Goal: Task Accomplishment & Management: Complete application form

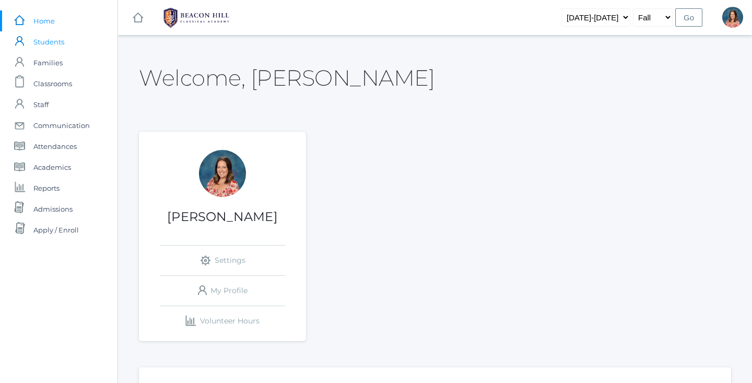
click at [46, 43] on span "Students" at bounding box center [48, 41] width 31 height 21
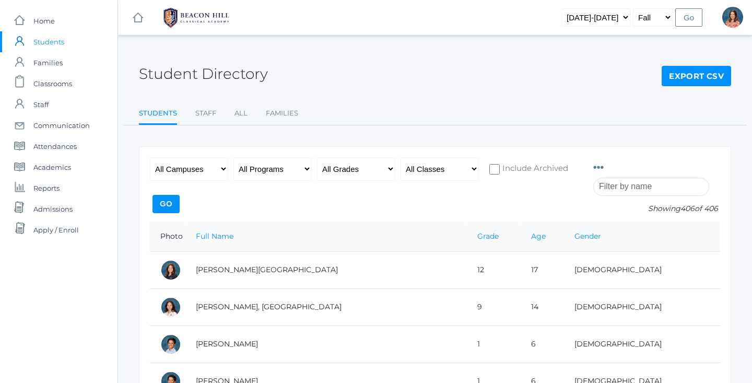
click at [630, 181] on input "search" at bounding box center [651, 187] width 116 height 18
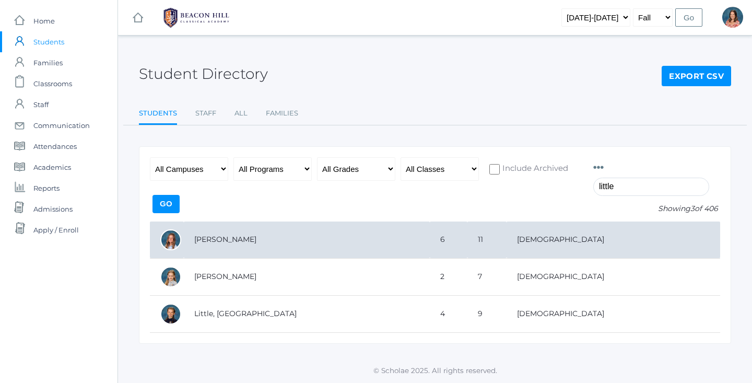
type input "little"
click at [408, 237] on td "[PERSON_NAME]" at bounding box center [307, 239] width 246 height 37
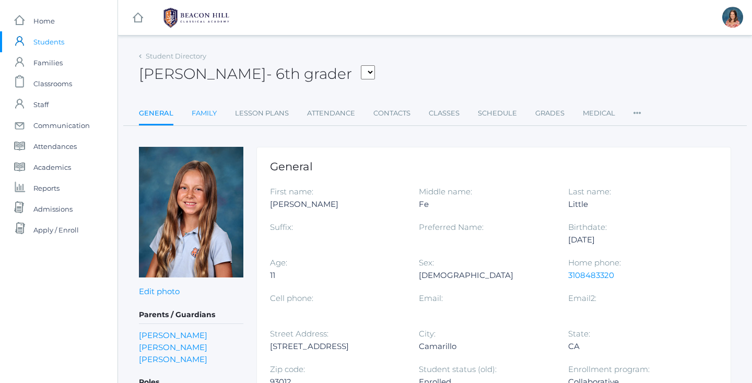
click at [211, 114] on link "Family" at bounding box center [204, 113] width 25 height 21
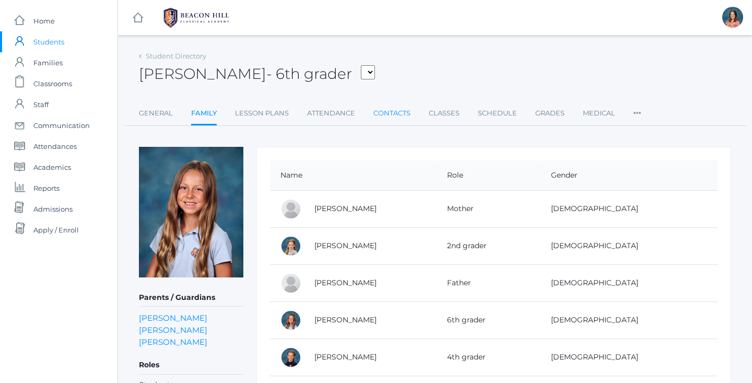
click at [404, 112] on link "Contacts" at bounding box center [391, 113] width 37 height 21
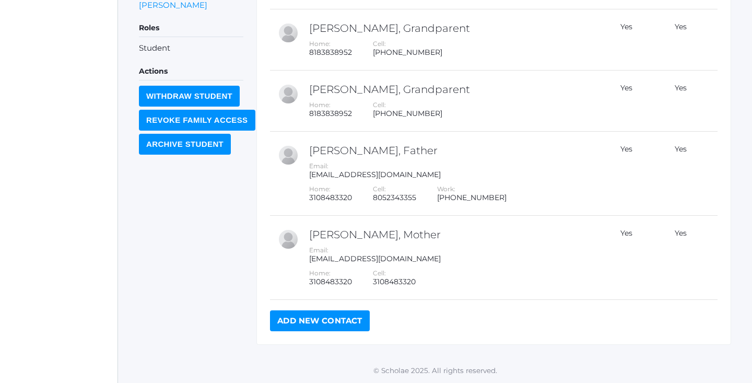
scroll to position [336, 0]
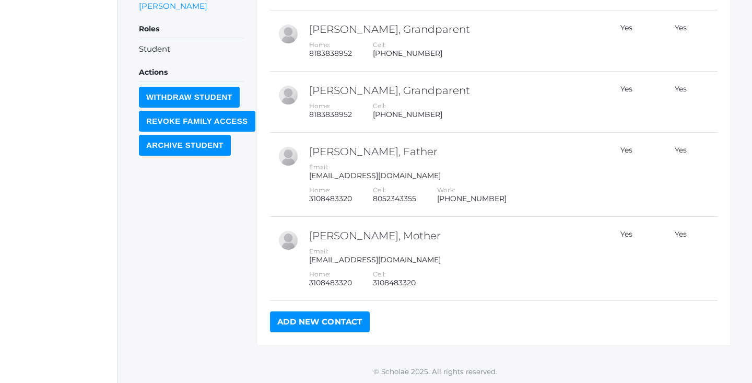
click at [344, 317] on link "Add New Contact" at bounding box center [320, 321] width 100 height 21
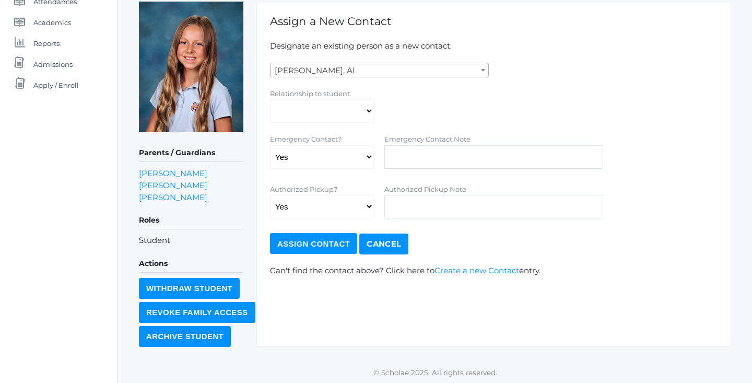
scroll to position [144, 0]
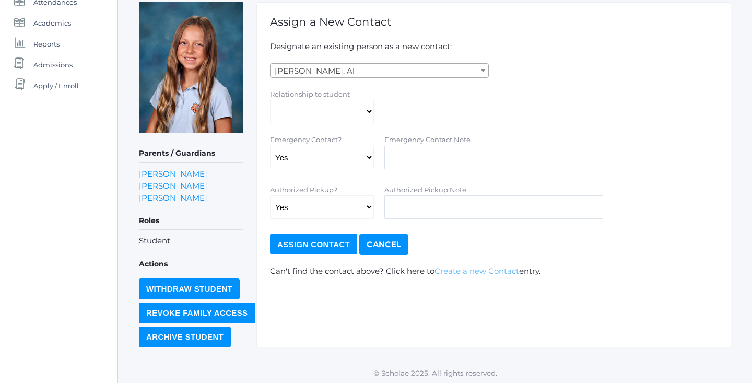
click at [490, 268] on link "Create a new Contact" at bounding box center [476, 271] width 85 height 10
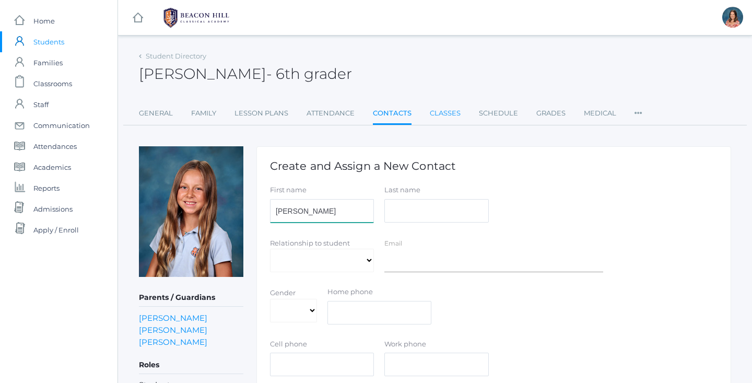
type input "[PERSON_NAME]"
type input "Bradley"
select select "Friend"
select select "[DEMOGRAPHIC_DATA]"
type input "8"
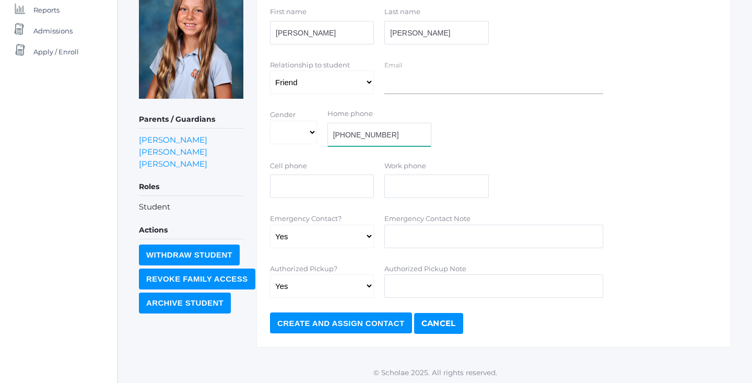
scroll to position [178, 0]
drag, startPoint x: 392, startPoint y: 131, endPoint x: 324, endPoint y: 129, distance: 67.9
click at [324, 129] on div "Home phone (805)458-0982" at bounding box center [379, 130] width 114 height 42
type input "[PHONE_NUMBER]"
paste input "[PHONE_NUMBER]"
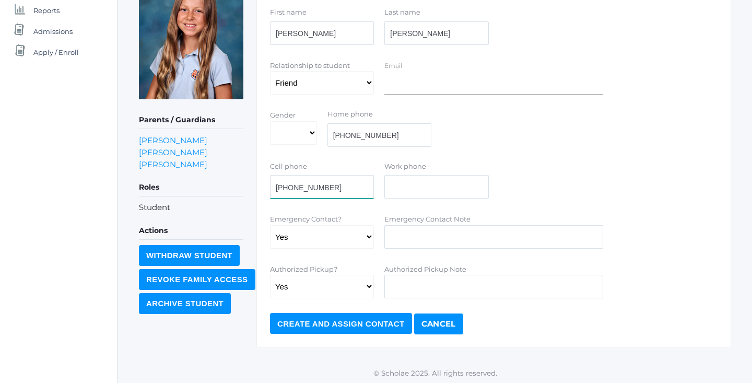
type input "[PHONE_NUMBER]"
drag, startPoint x: 396, startPoint y: 134, endPoint x: 267, endPoint y: 123, distance: 129.5
click at [267, 124] on div "Gender Male Female Home phone (805)458-0982" at bounding box center [494, 130] width 458 height 42
click at [382, 318] on input "Create and Assign Contact" at bounding box center [341, 323] width 142 height 21
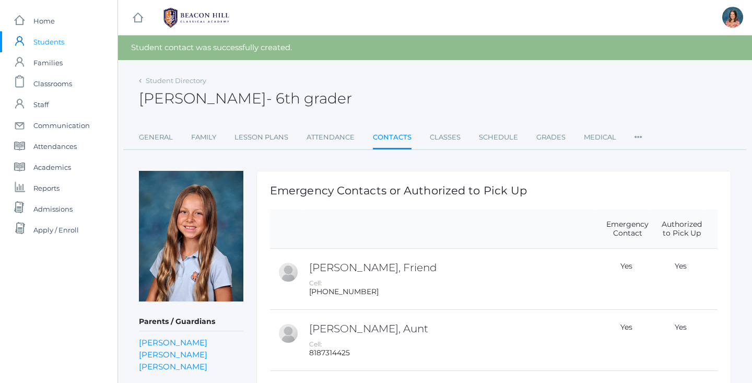
click at [44, 41] on span "Students" at bounding box center [48, 41] width 31 height 21
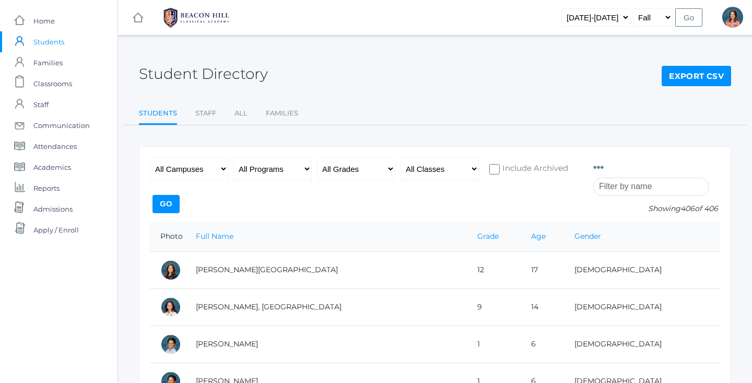
click at [669, 189] on input "search" at bounding box center [651, 187] width 116 height 18
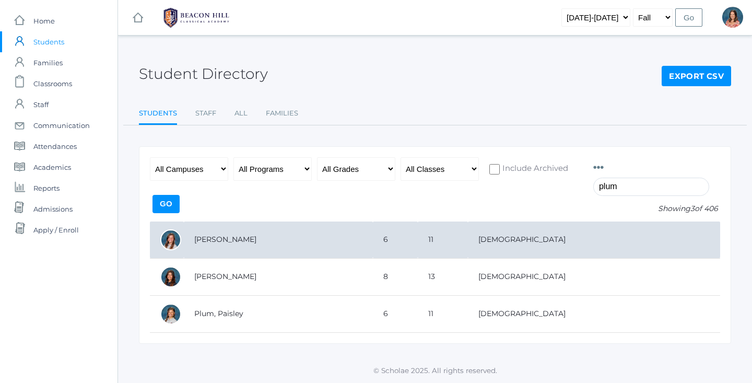
type input "plum"
click at [282, 239] on td "[PERSON_NAME]" at bounding box center [278, 239] width 189 height 37
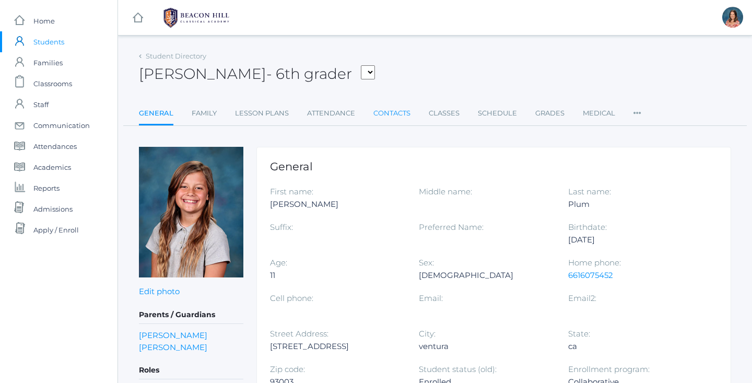
click at [401, 114] on link "Contacts" at bounding box center [391, 113] width 37 height 21
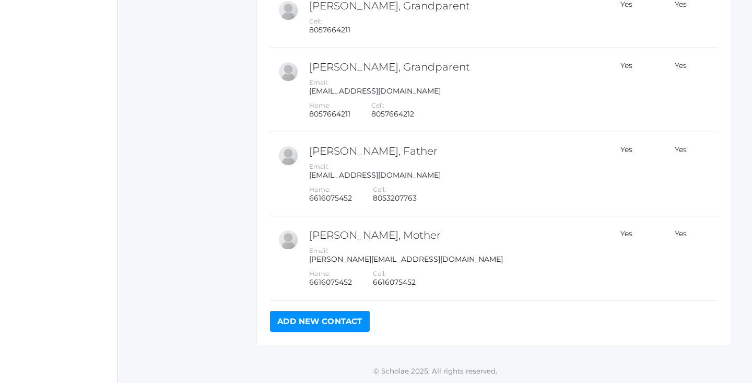
scroll to position [555, 0]
click at [329, 325] on link "Add New Contact" at bounding box center [320, 321] width 100 height 21
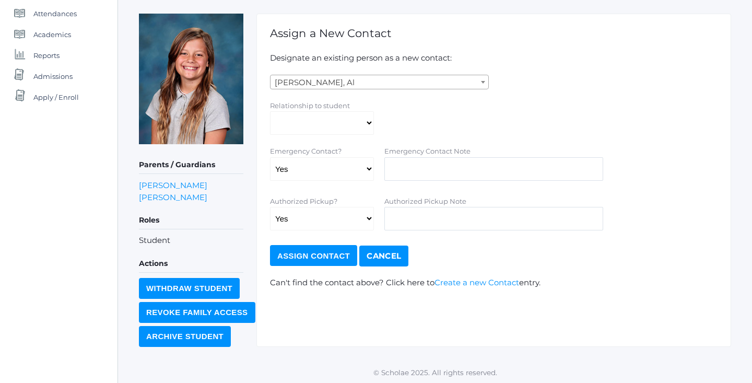
scroll to position [132, 0]
click at [461, 281] on link "Create a new Contact" at bounding box center [476, 283] width 85 height 10
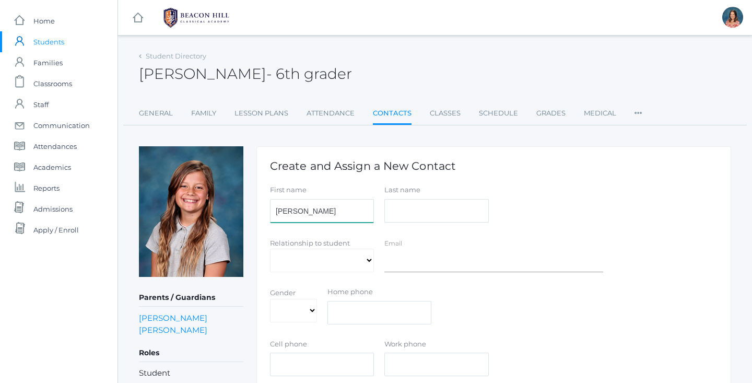
type input "[PERSON_NAME]"
type input "Bradley"
select select "Friend"
select select "[DEMOGRAPHIC_DATA]"
paste input "[PHONE_NUMBER]"
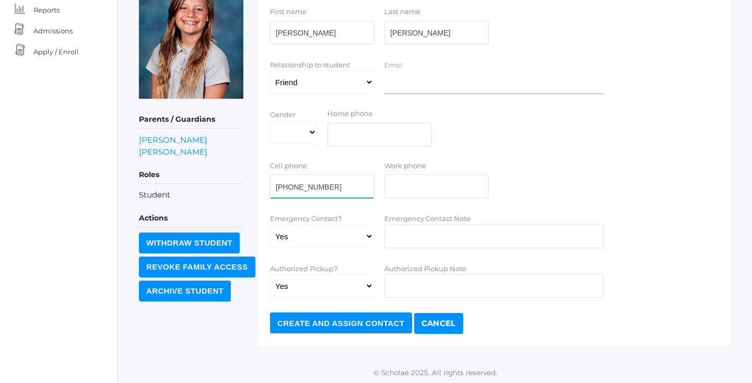
scroll to position [178, 0]
type input "[PHONE_NUMBER]"
click at [329, 319] on input "Create and Assign Contact" at bounding box center [341, 323] width 142 height 21
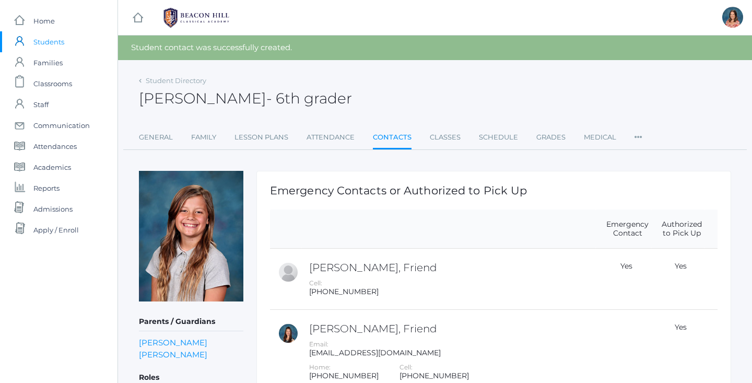
click at [388, 135] on link "Contacts" at bounding box center [392, 138] width 39 height 22
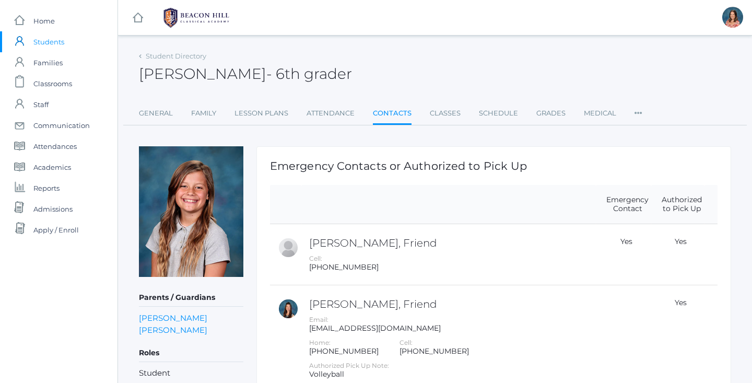
click at [48, 42] on span "Students" at bounding box center [48, 41] width 31 height 21
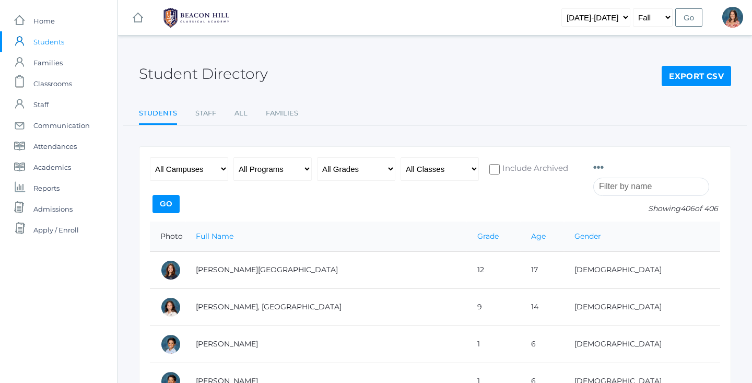
click at [645, 181] on input "search" at bounding box center [651, 187] width 116 height 18
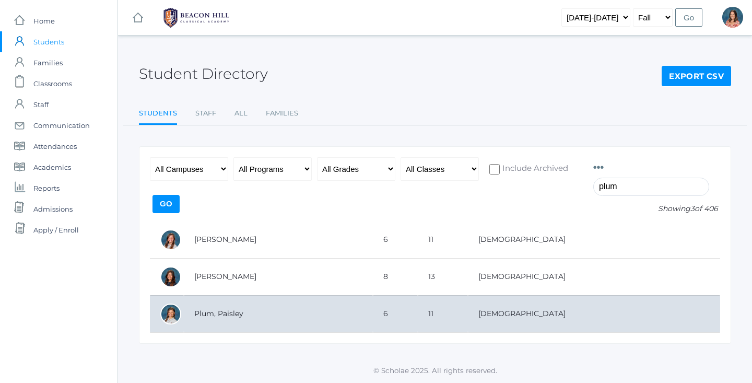
type input "plum"
click at [303, 316] on td "Plum, Paisley" at bounding box center [278, 313] width 189 height 37
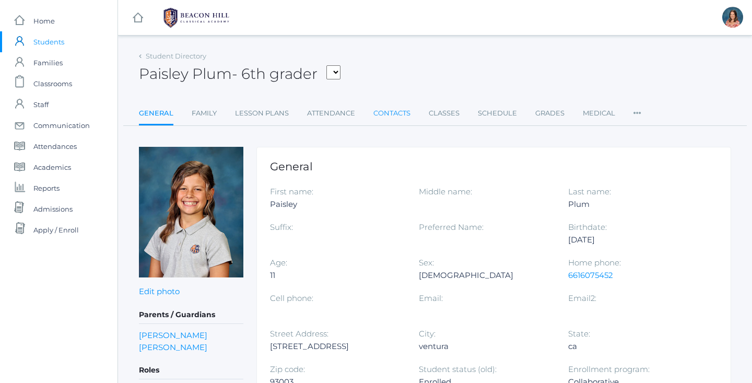
click at [395, 117] on link "Contacts" at bounding box center [391, 113] width 37 height 21
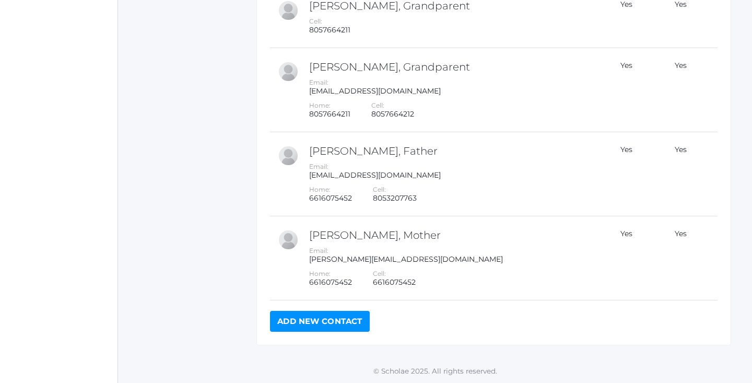
scroll to position [489, 0]
click at [351, 325] on link "Add New Contact" at bounding box center [320, 321] width 100 height 21
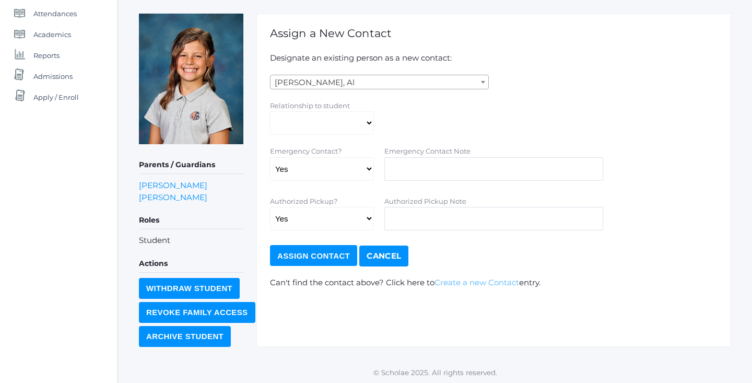
scroll to position [132, 0]
click at [469, 279] on link "Create a new Contact" at bounding box center [476, 283] width 85 height 10
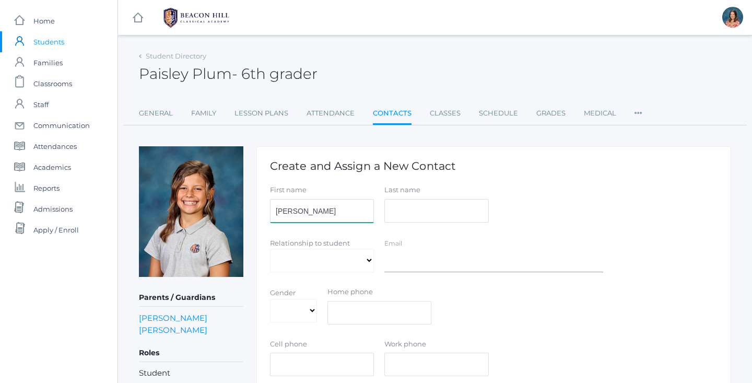
type input "[PERSON_NAME]"
select select "Friend"
select select "[DEMOGRAPHIC_DATA]"
paste input "[PHONE_NUMBER]"
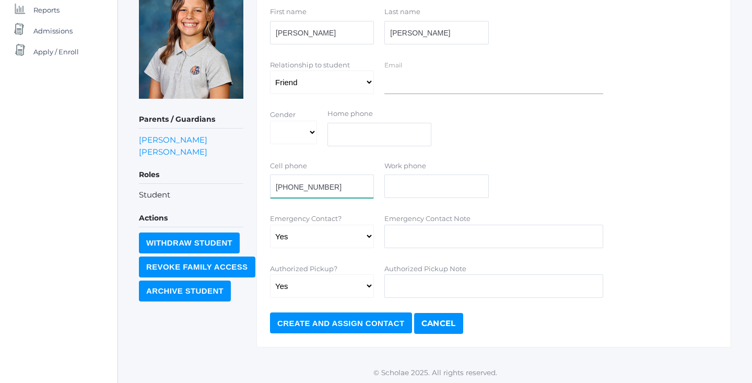
scroll to position [178, 0]
type input "[PHONE_NUMBER]"
click at [301, 325] on input "Create and Assign Contact" at bounding box center [341, 323] width 142 height 21
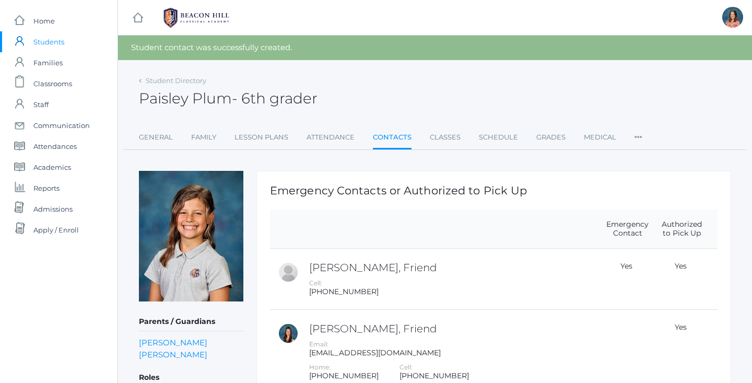
click at [53, 43] on span "Students" at bounding box center [48, 41] width 31 height 21
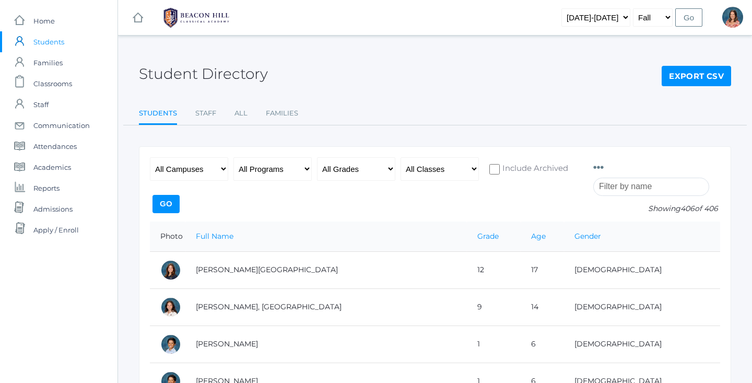
click at [662, 190] on input "search" at bounding box center [651, 187] width 116 height 18
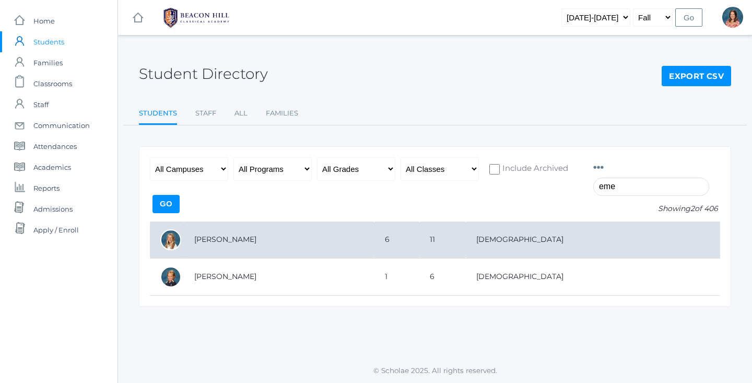
type input "eme"
click at [374, 246] on td "[PERSON_NAME]" at bounding box center [279, 239] width 191 height 37
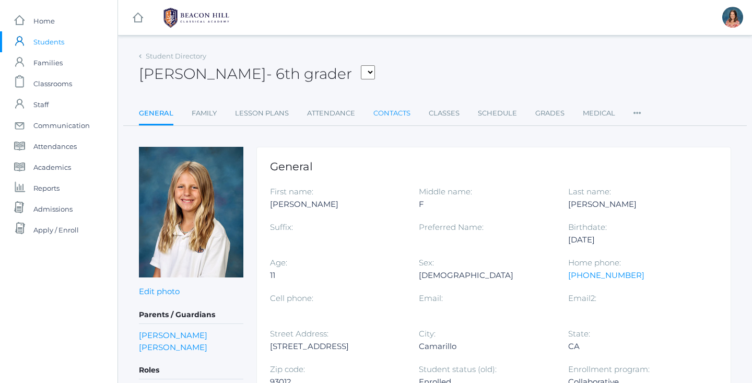
click at [387, 115] on link "Contacts" at bounding box center [391, 113] width 37 height 21
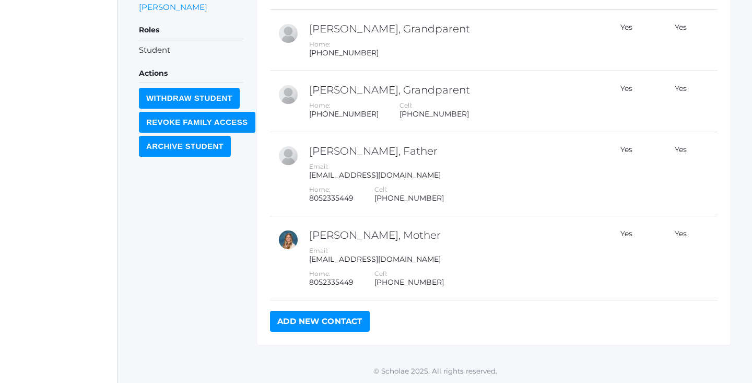
scroll to position [322, 0]
click at [319, 325] on link "Add New Contact" at bounding box center [320, 321] width 100 height 21
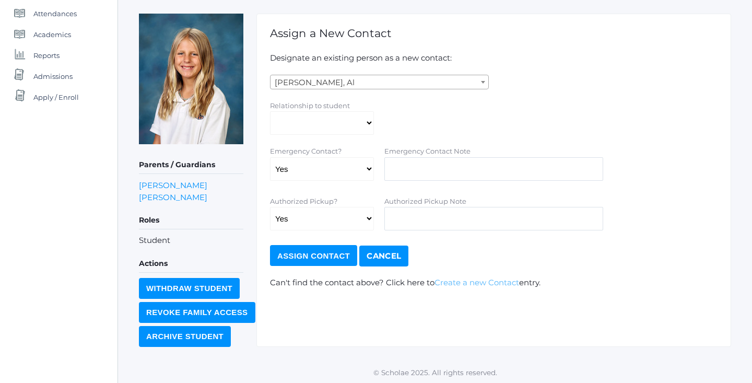
scroll to position [132, 0]
click at [478, 278] on link "Create a new Contact" at bounding box center [476, 283] width 85 height 10
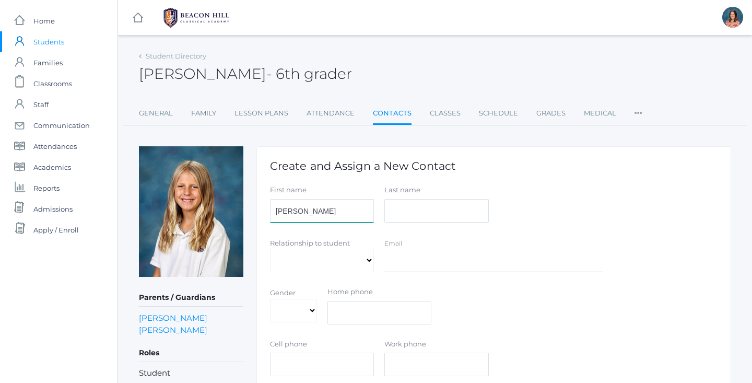
type input "Ali"
type input "Bradley"
select select "Friend"
select select "[DEMOGRAPHIC_DATA]"
paste input "[PHONE_NUMBER]"
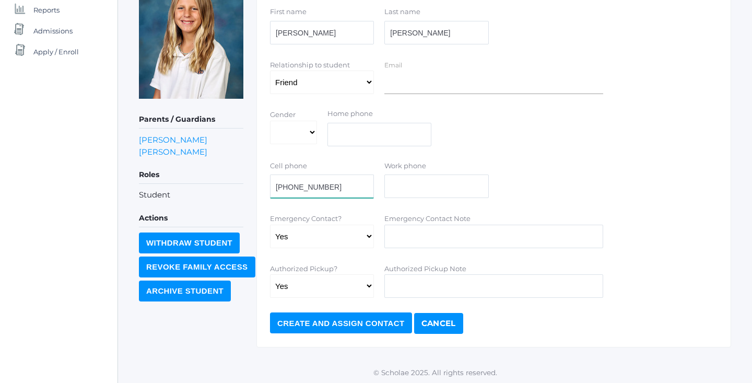
scroll to position [178, 0]
type input "[PHONE_NUMBER]"
click at [318, 321] on input "Create and Assign Contact" at bounding box center [341, 323] width 142 height 21
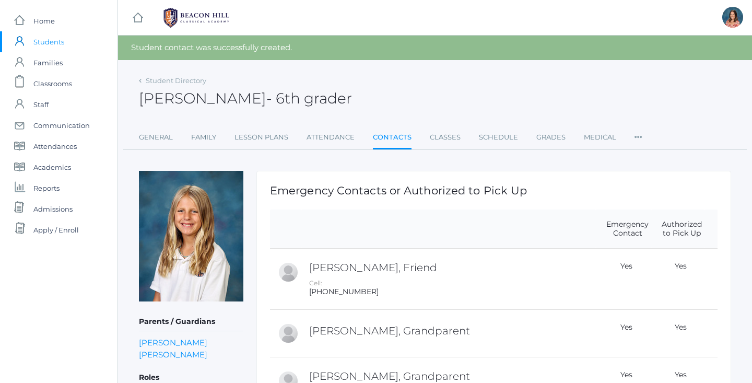
click at [54, 46] on span "Students" at bounding box center [48, 41] width 31 height 21
